Goal: Task Accomplishment & Management: Manage account settings

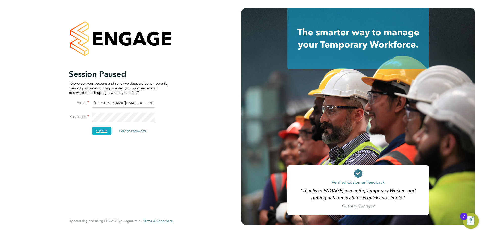
click at [101, 129] on button "Sign In" at bounding box center [101, 131] width 19 height 8
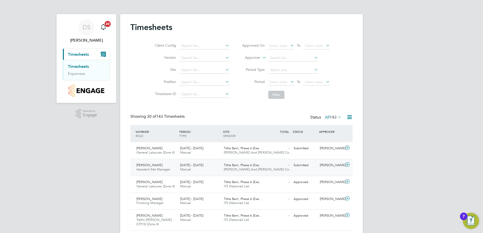
click at [194, 167] on span "22 - 28 Sep 2025" at bounding box center [191, 165] width 23 height 4
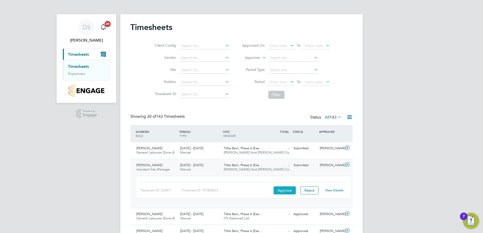
click at [285, 192] on button "Approve" at bounding box center [285, 191] width 22 height 8
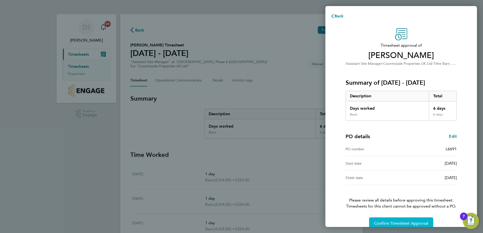
click at [391, 222] on span "Confirm Timesheet Approval" at bounding box center [401, 223] width 54 height 5
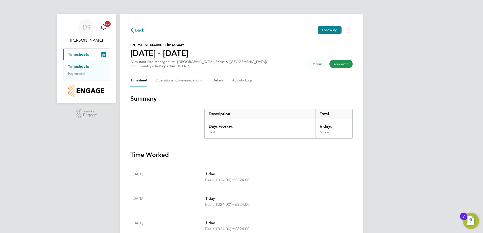
click at [84, 67] on link "Timesheets" at bounding box center [78, 66] width 21 height 5
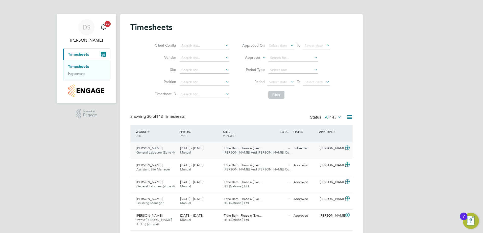
click at [222, 148] on div "Tithe Barn, Phase 6 (Exe… O'Neill And Brennan Co…" at bounding box center [244, 151] width 44 height 13
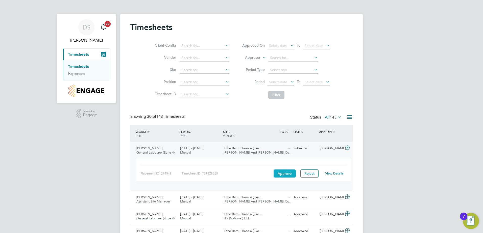
click at [289, 174] on button "Approve" at bounding box center [285, 174] width 22 height 8
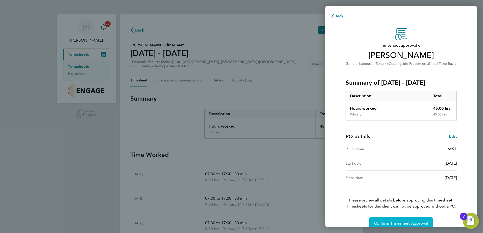
click at [409, 222] on span "Confirm Timesheet Approval" at bounding box center [401, 223] width 54 height 5
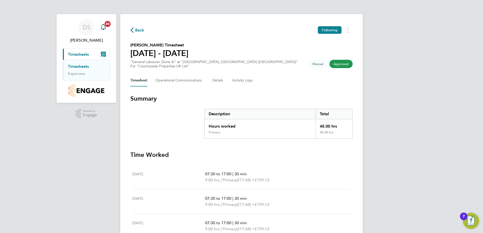
click at [88, 66] on link "Timesheets" at bounding box center [78, 66] width 21 height 5
